Goal: Navigation & Orientation: Find specific page/section

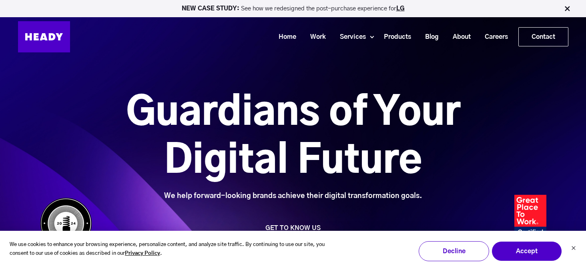
scroll to position [0, 0]
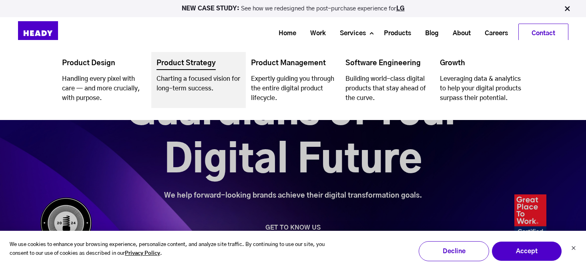
click at [190, 64] on link "Navigation Menu" at bounding box center [198, 80] width 94 height 56
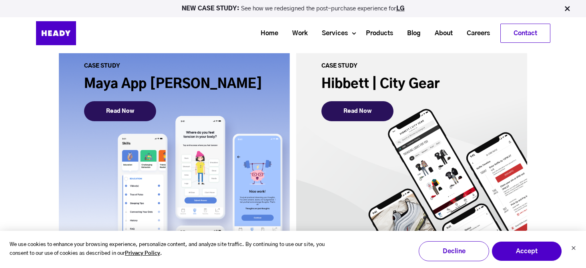
scroll to position [2007, 0]
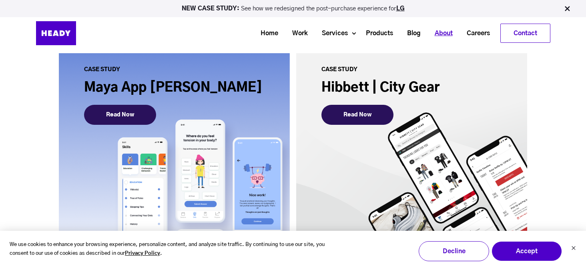
click at [433, 32] on link "About" at bounding box center [440, 33] width 32 height 15
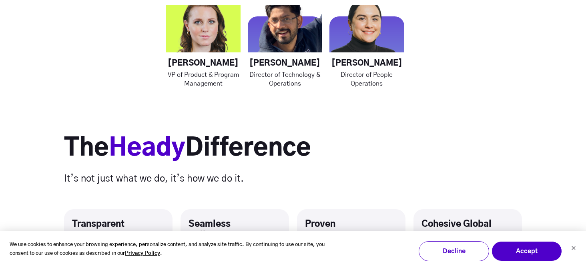
scroll to position [1293, 0]
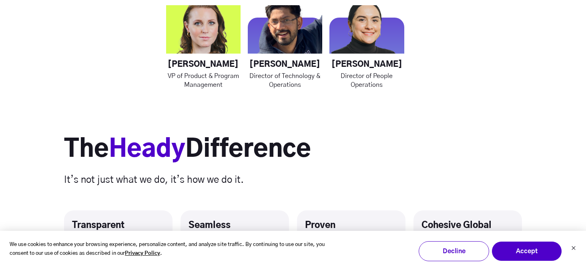
click at [208, 149] on h2 "The Heady Difference" at bounding box center [293, 150] width 458 height 30
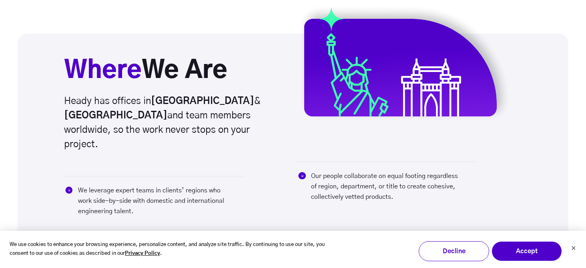
scroll to position [1806, 0]
